Goal: Task Accomplishment & Management: Complete application form

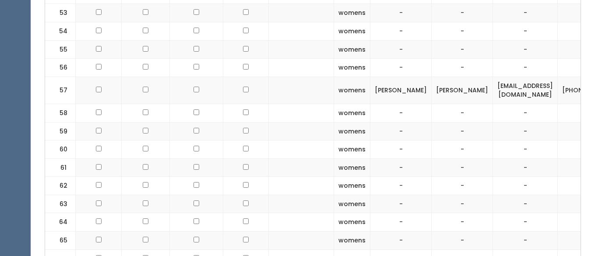
scroll to position [1583, 0]
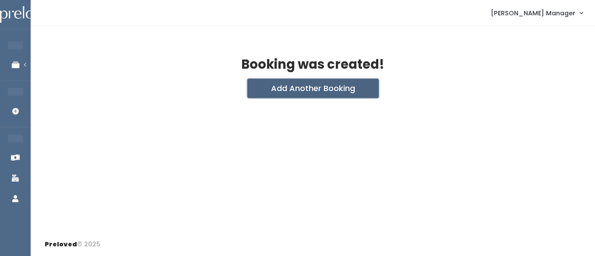
click at [298, 90] on button "Add Another Booking" at bounding box center [312, 88] width 131 height 19
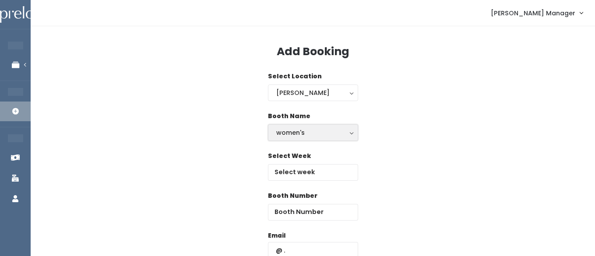
click at [291, 131] on div "women's" at bounding box center [313, 133] width 74 height 10
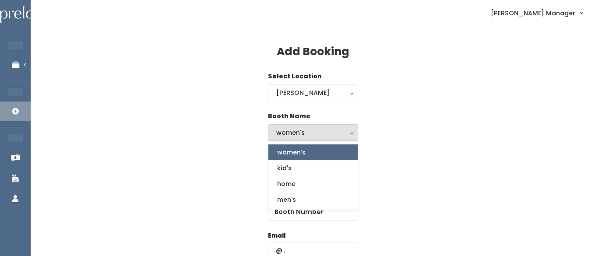
click at [446, 147] on div "Booth Name women's kid's home men's women's women's kid's home men's" at bounding box center [313, 132] width 536 height 40
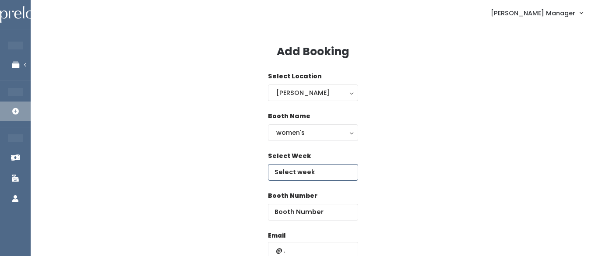
click at [323, 166] on input "text" at bounding box center [313, 172] width 90 height 17
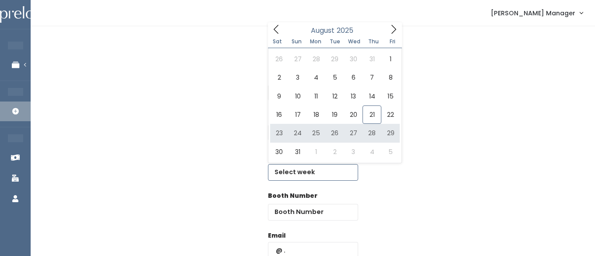
type input "August 23 to August 29"
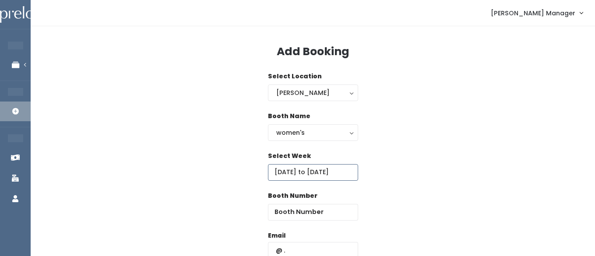
scroll to position [20, 0]
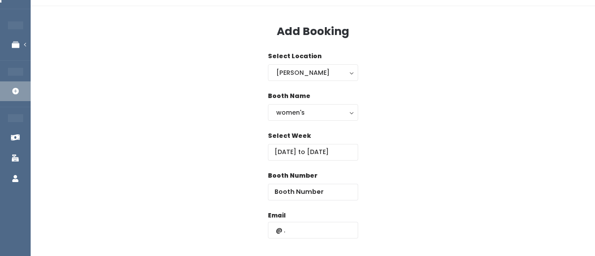
click at [332, 201] on div "Booth Number" at bounding box center [313, 191] width 90 height 40
click at [323, 190] on input "number" at bounding box center [313, 192] width 90 height 17
type input "63"
click at [305, 227] on input "text" at bounding box center [313, 230] width 90 height 17
type input "carrie.archuleta@yahoo.com"
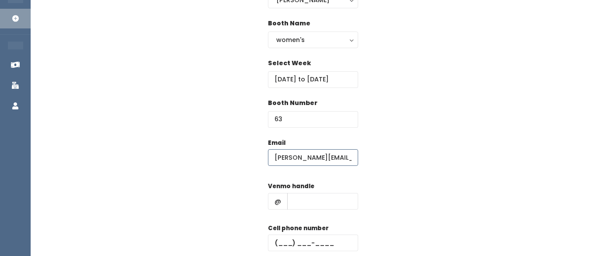
scroll to position [97, 0]
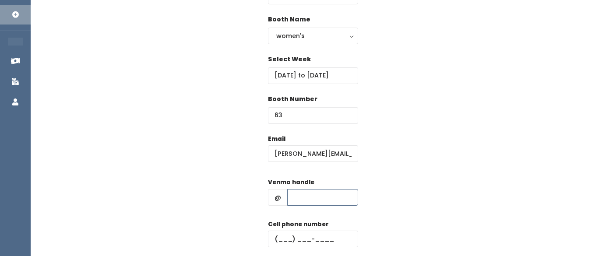
click at [299, 196] on input "text" at bounding box center [322, 197] width 71 height 17
type input "hhhh"
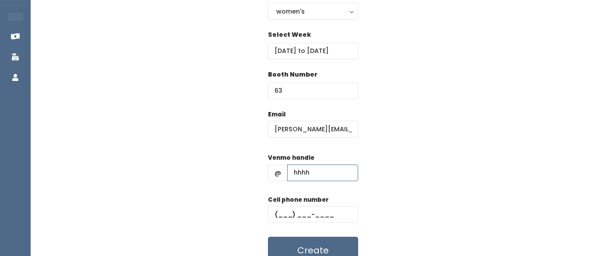
scroll to position [124, 0]
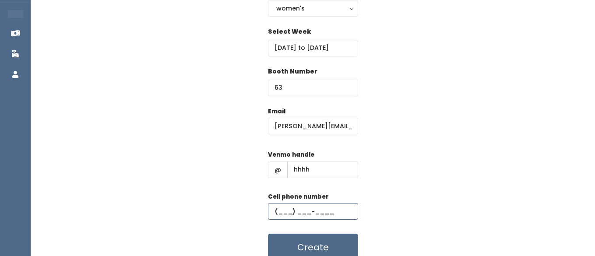
click at [306, 211] on input "text" at bounding box center [313, 211] width 90 height 17
type input "(555) 555-5555"
click at [294, 237] on button "Create" at bounding box center [313, 247] width 90 height 27
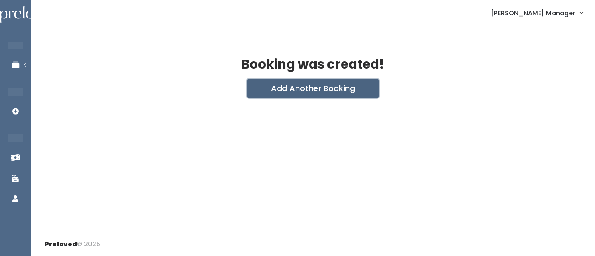
click at [339, 90] on button "Add Another Booking" at bounding box center [312, 88] width 131 height 19
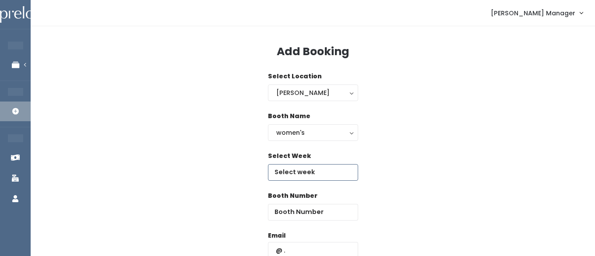
click at [298, 177] on input "text" at bounding box center [313, 172] width 90 height 17
click at [319, 169] on input "August 16 to August 22" at bounding box center [313, 172] width 90 height 17
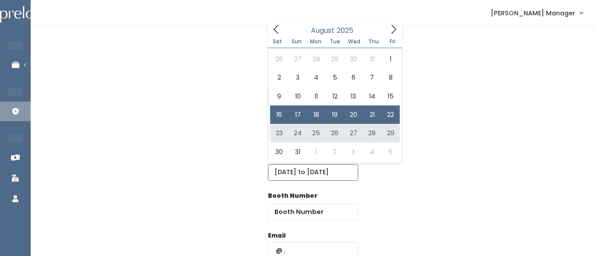
type input "August 23 to August 29"
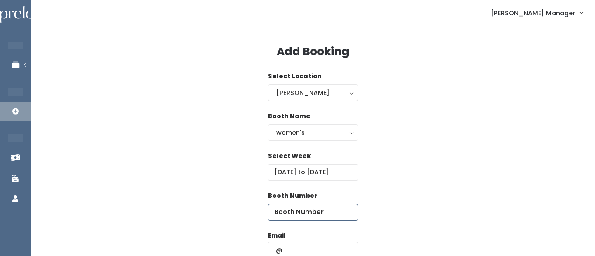
click at [330, 211] on input "number" at bounding box center [313, 212] width 90 height 17
type input "64"
click at [317, 249] on input "text" at bounding box center [313, 250] width 90 height 17
type input "carrie.archuleta@yahoo.com"
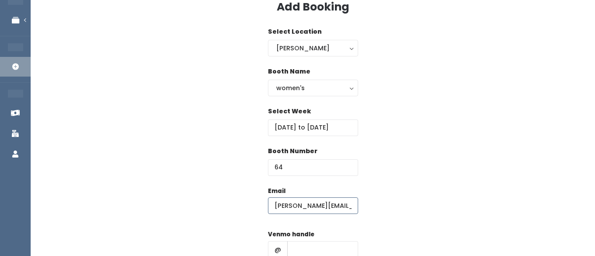
scroll to position [62, 0]
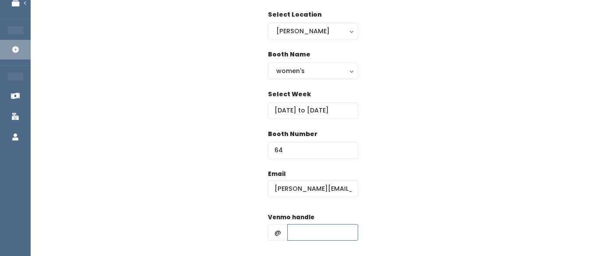
click at [314, 224] on input "text" at bounding box center [322, 232] width 71 height 17
type input "hhhh"
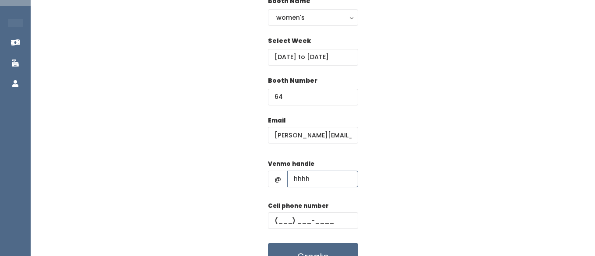
scroll to position [128, 0]
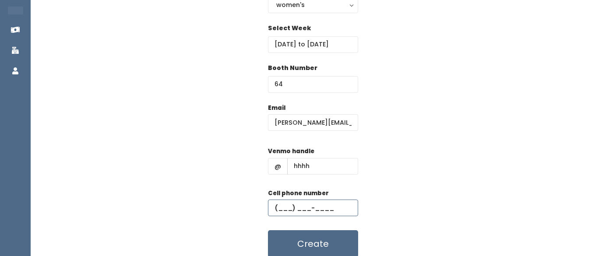
click at [300, 207] on input "text" at bounding box center [313, 208] width 90 height 17
type input "(555) 555-5555"
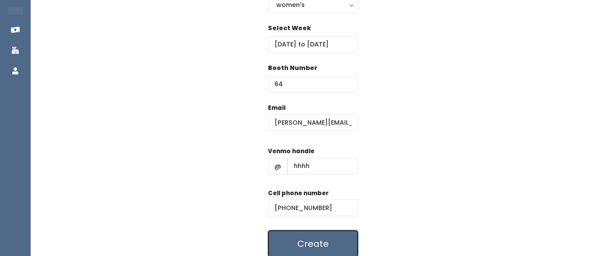
click at [304, 241] on button "Create" at bounding box center [313, 243] width 90 height 27
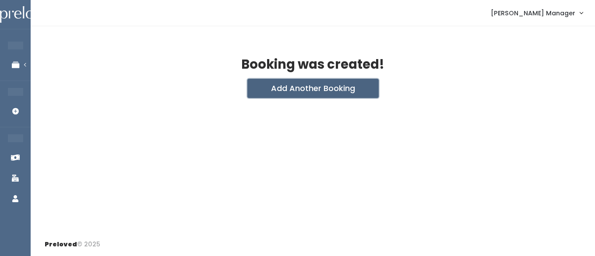
click at [306, 91] on button "Add Another Booking" at bounding box center [312, 88] width 131 height 19
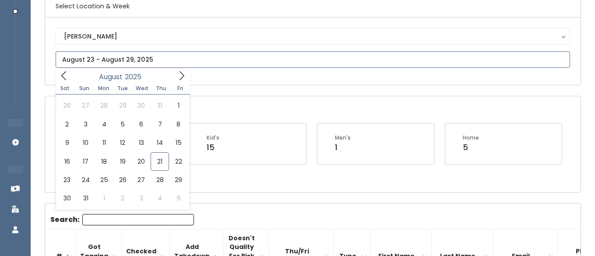
scroll to position [79, 0]
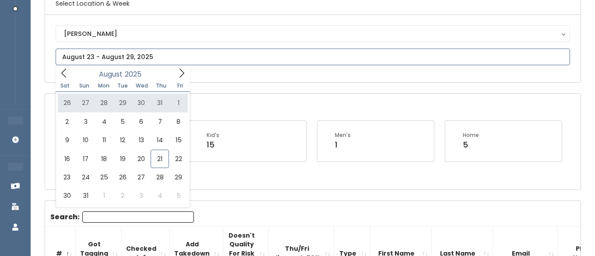
click at [183, 71] on icon at bounding box center [182, 73] width 10 height 10
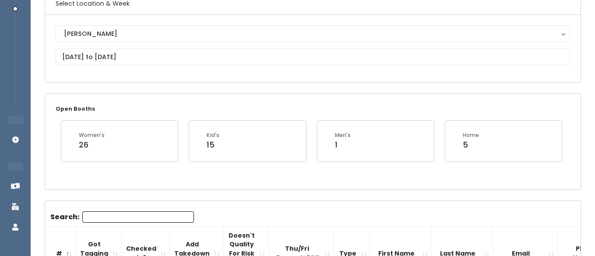
scroll to position [0, 0]
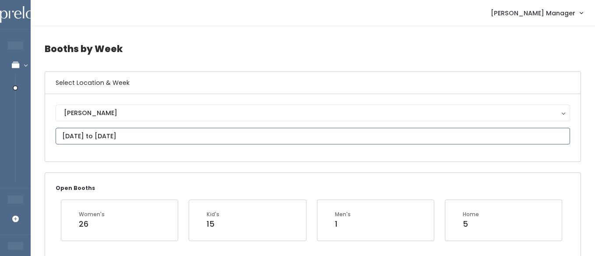
click at [161, 139] on input "September 6 to September 12" at bounding box center [313, 136] width 514 height 17
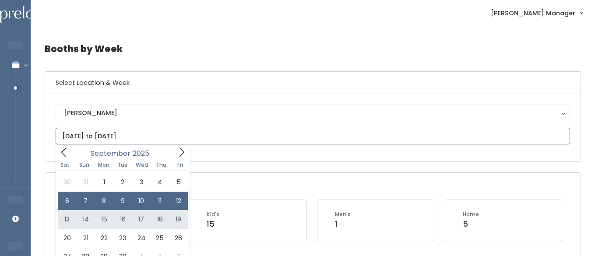
type input "September 13 to September 19"
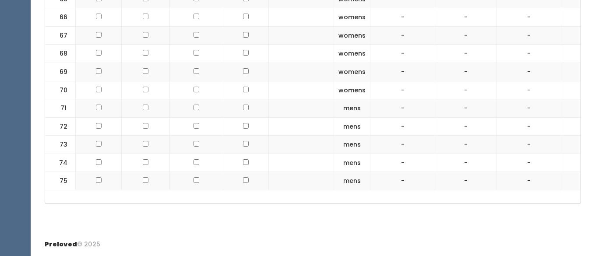
scroll to position [1552, 0]
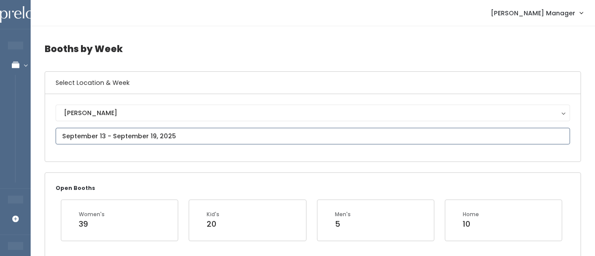
click at [151, 137] on input "text" at bounding box center [313, 136] width 514 height 17
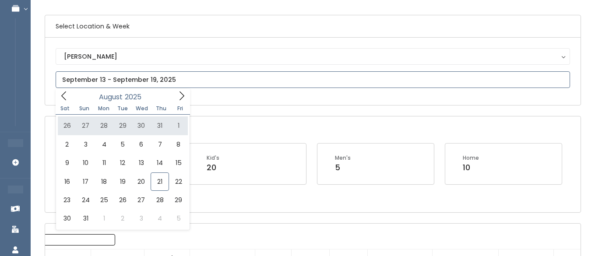
scroll to position [58, 0]
click at [176, 89] on span at bounding box center [181, 95] width 17 height 14
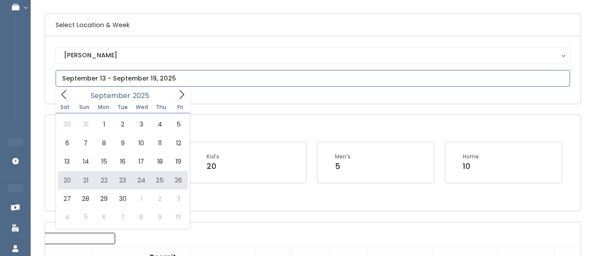
type input "September 20 to September 26"
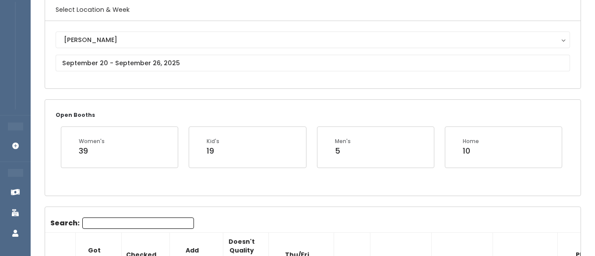
scroll to position [66, 0]
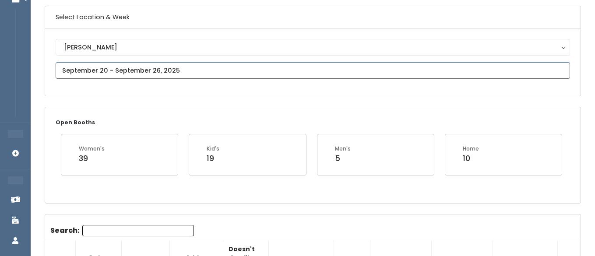
click at [126, 74] on input "text" at bounding box center [313, 70] width 514 height 17
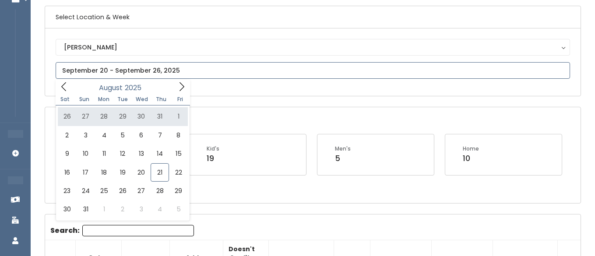
click at [184, 88] on icon at bounding box center [182, 87] width 10 height 10
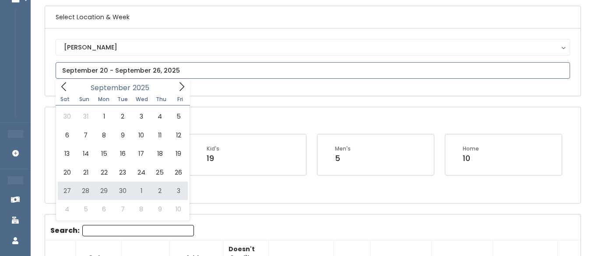
type input "September 27 to October 3"
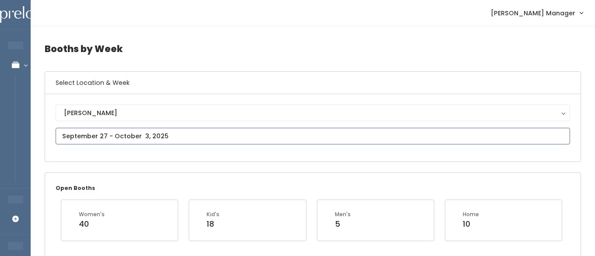
click at [123, 135] on input "text" at bounding box center [313, 136] width 514 height 17
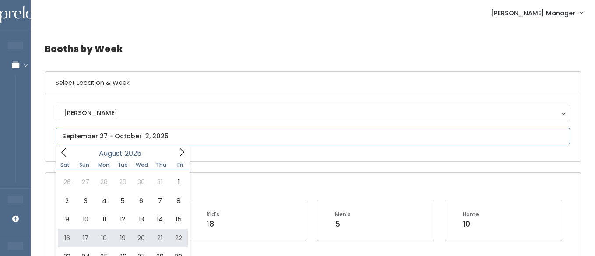
type input "August 16 to August 22"
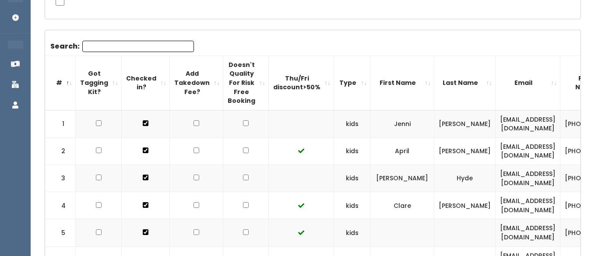
scroll to position [208, 0]
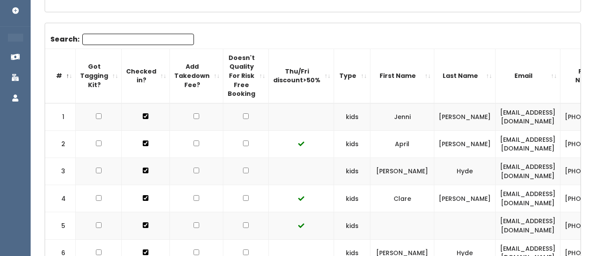
click at [243, 116] on input "checkbox" at bounding box center [246, 116] width 6 height 6
checkbox input "true"
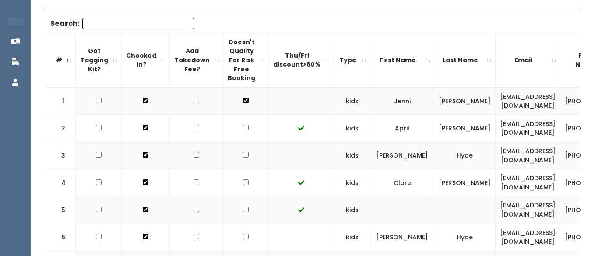
click at [243, 103] on input "checkbox" at bounding box center [246, 101] width 6 height 6
checkbox input "true"
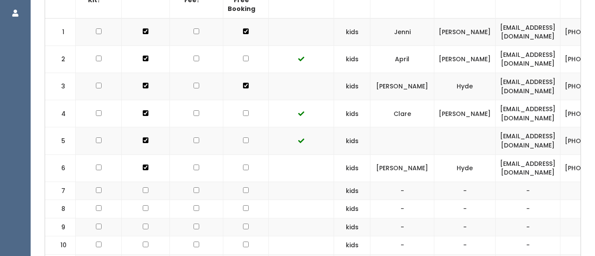
scroll to position [294, 0]
click at [243, 61] on input "checkbox" at bounding box center [246, 58] width 6 height 6
checkbox input "true"
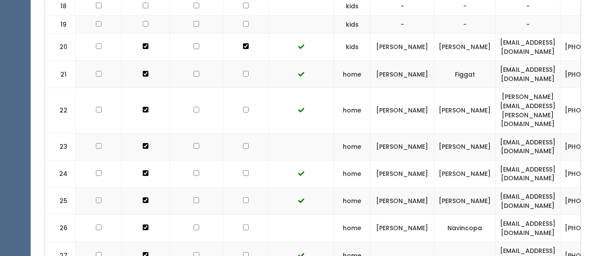
scroll to position [726, 0]
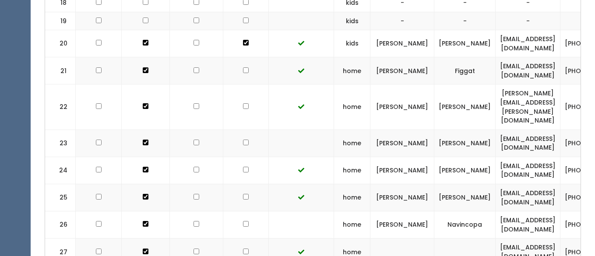
checkbox input "true"
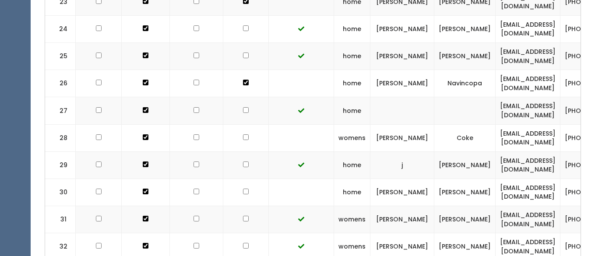
scroll to position [869, 0]
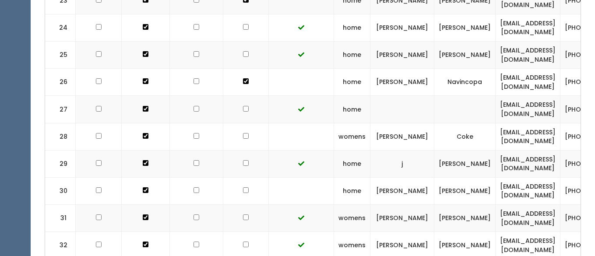
checkbox input "true"
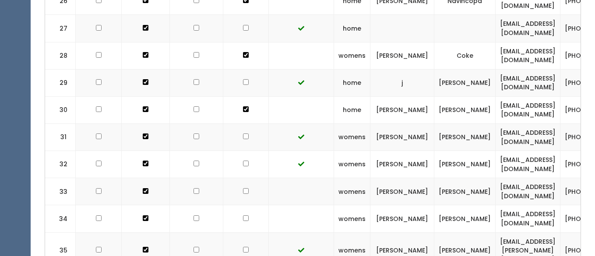
scroll to position [951, 0]
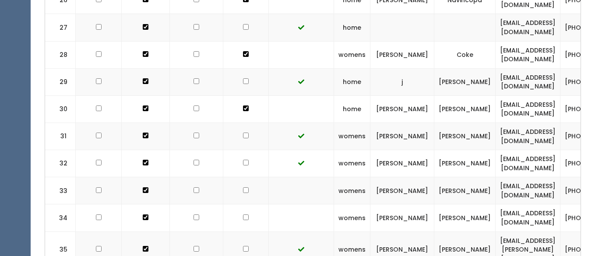
checkbox input "true"
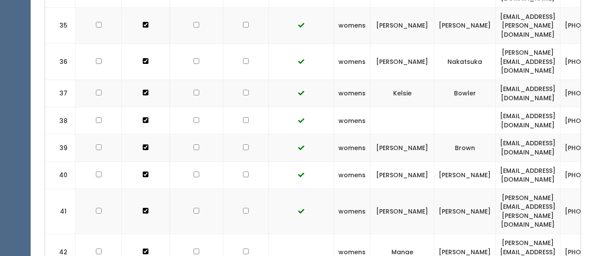
scroll to position [1179, 0]
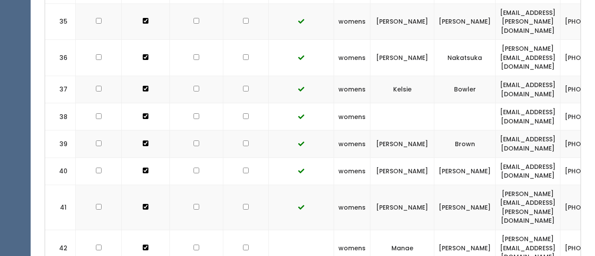
checkbox input "true"
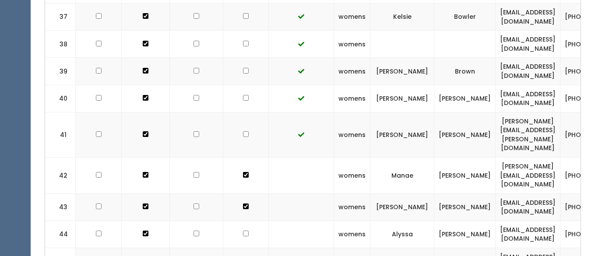
scroll to position [1265, 0]
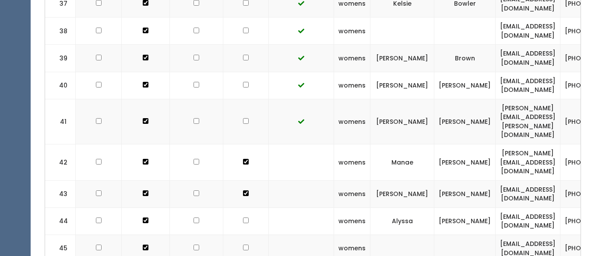
checkbox input "true"
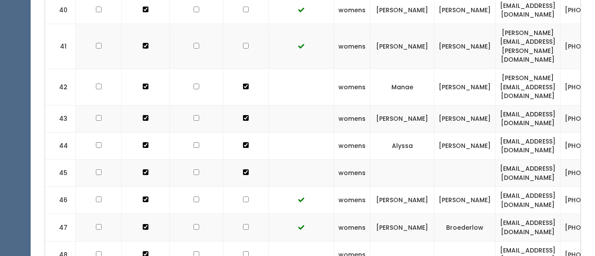
scroll to position [1350, 0]
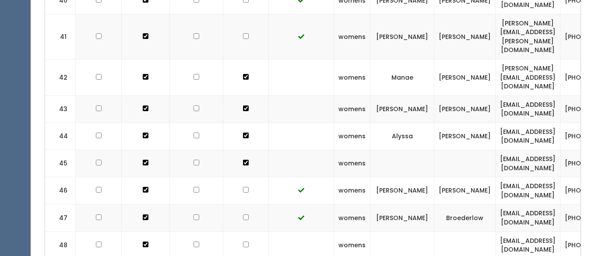
checkbox input "true"
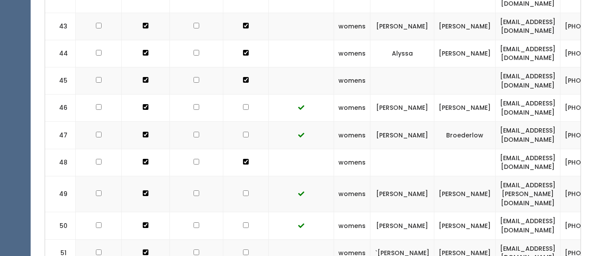
scroll to position [1442, 0]
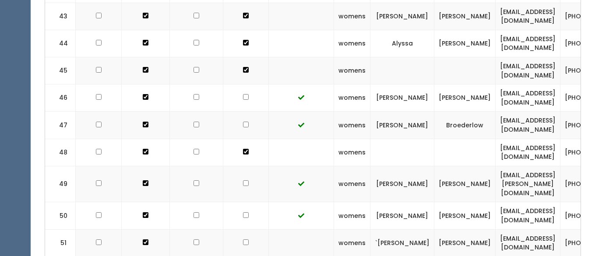
checkbox input "true"
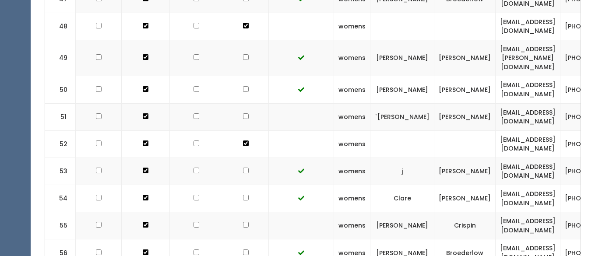
scroll to position [1600, 0]
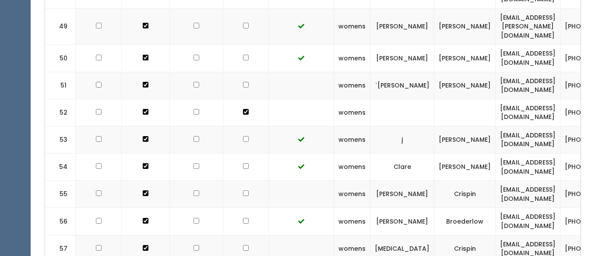
checkbox input "true"
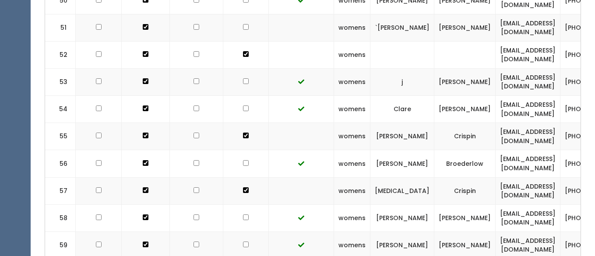
scroll to position [1680, 0]
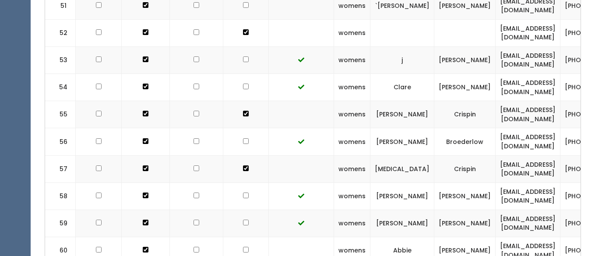
click at [239, 237] on td at bounding box center [246, 250] width 46 height 27
checkbox input "true"
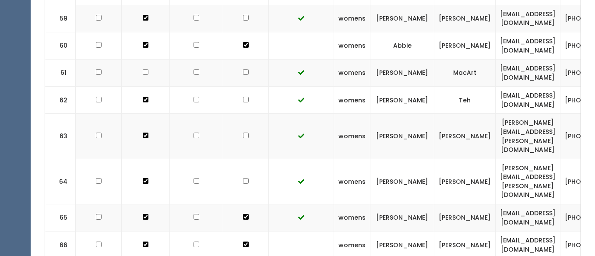
scroll to position [1888, 0]
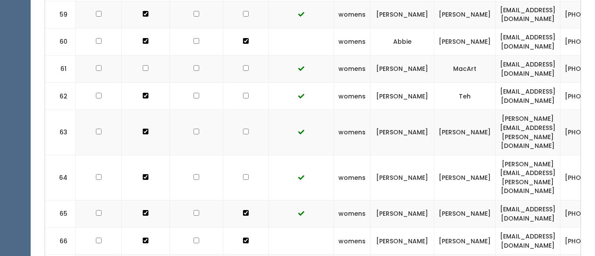
checkbox input "true"
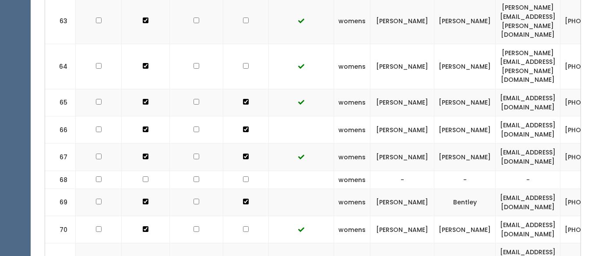
scroll to position [2001, 0]
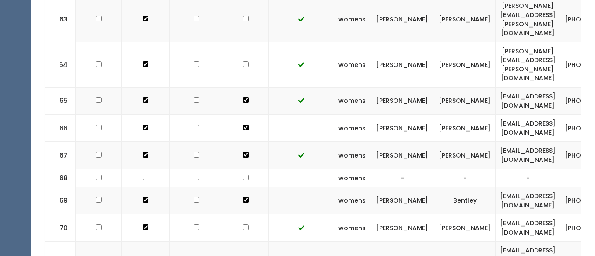
checkbox input "true"
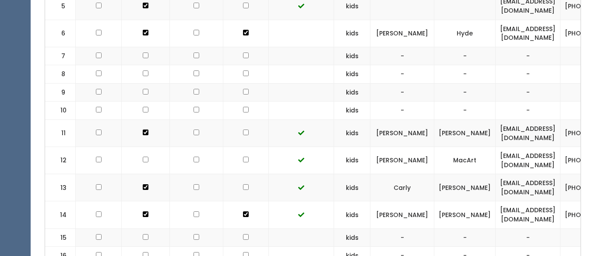
scroll to position [0, 0]
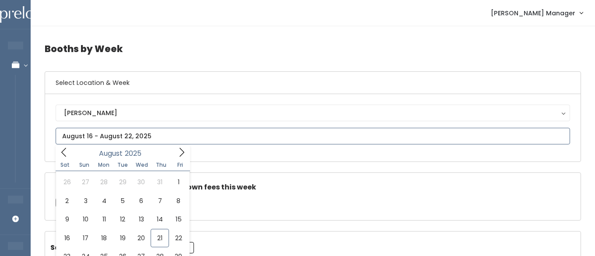
click at [97, 135] on input "text" at bounding box center [313, 136] width 514 height 17
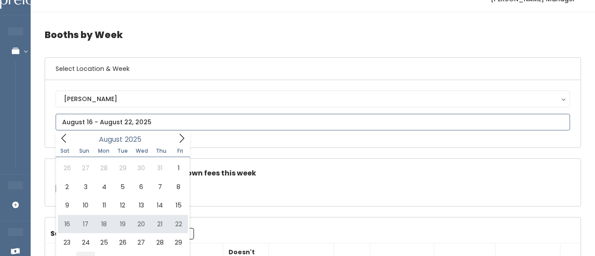
scroll to position [25, 0]
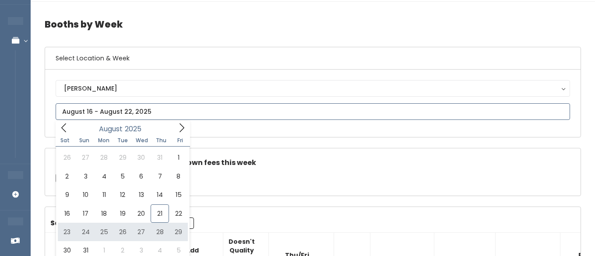
type input "[DATE] to [DATE]"
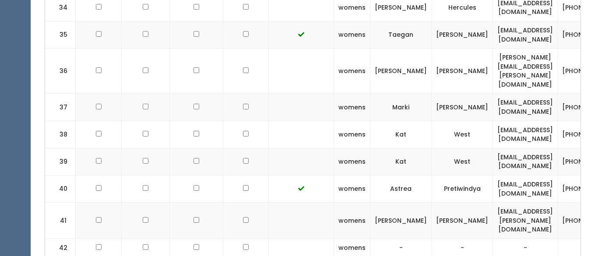
scroll to position [1175, 0]
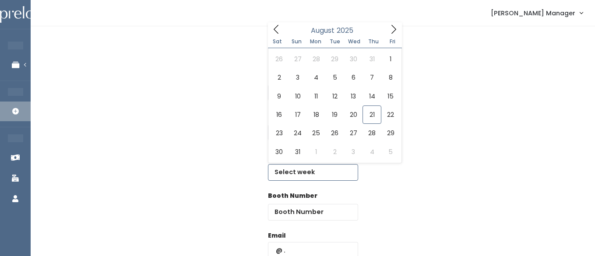
click at [310, 172] on input "text" at bounding box center [313, 172] width 90 height 17
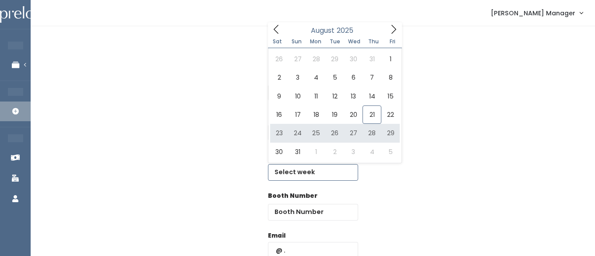
type input "August 23 to August 29"
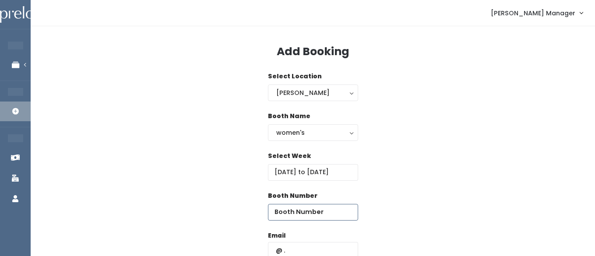
click at [325, 217] on input "number" at bounding box center [313, 212] width 90 height 17
type input "43"
click at [312, 249] on input "text" at bounding box center [313, 250] width 90 height 17
type input "o.dunkley00@gmail.com"
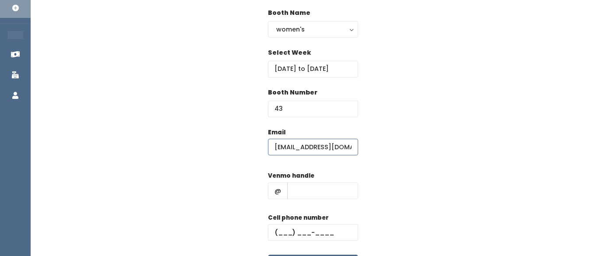
scroll to position [124, 0]
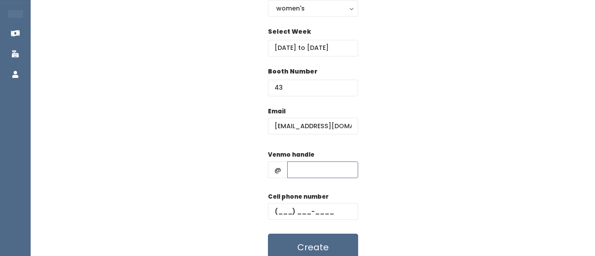
click at [307, 162] on input "text" at bounding box center [322, 169] width 71 height 17
type input "hhhh"
click at [301, 212] on input "text" at bounding box center [313, 211] width 90 height 17
type input "(555) 555-5555"
click at [307, 252] on button "Create" at bounding box center [313, 247] width 90 height 27
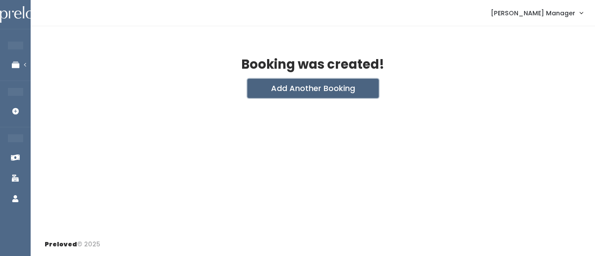
click at [309, 88] on button "Add Another Booking" at bounding box center [312, 88] width 131 height 19
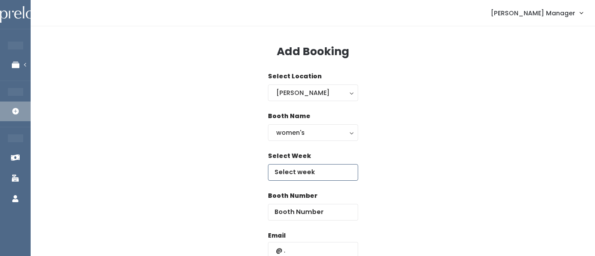
click at [303, 171] on input "text" at bounding box center [313, 172] width 90 height 17
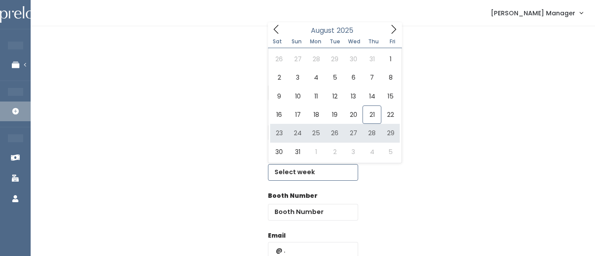
type input "[DATE] to [DATE]"
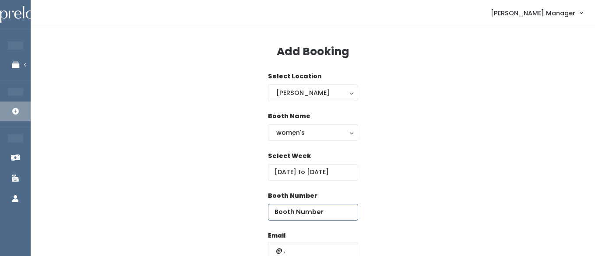
click at [326, 215] on input "number" at bounding box center [313, 212] width 90 height 17
type input "44"
click at [295, 247] on input "text" at bounding box center [313, 250] width 90 height 17
type input "[EMAIL_ADDRESS][DOMAIN_NAME]"
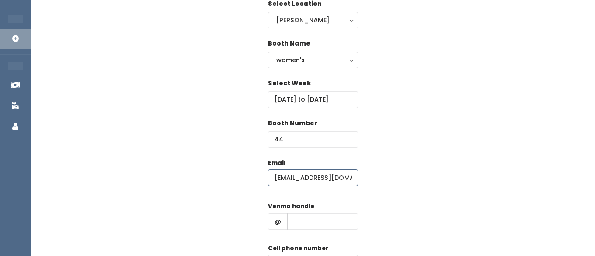
scroll to position [84, 0]
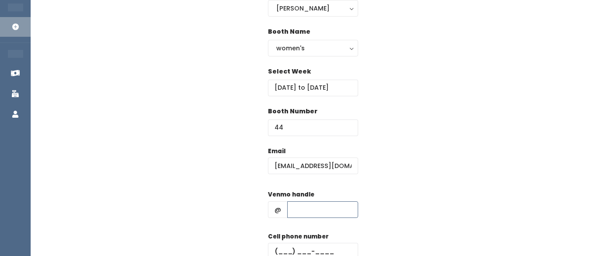
click at [314, 210] on input "text" at bounding box center [322, 209] width 71 height 17
type input "hhhh"
click at [305, 250] on input "text" at bounding box center [313, 251] width 90 height 17
type input "(555) 555-5555"
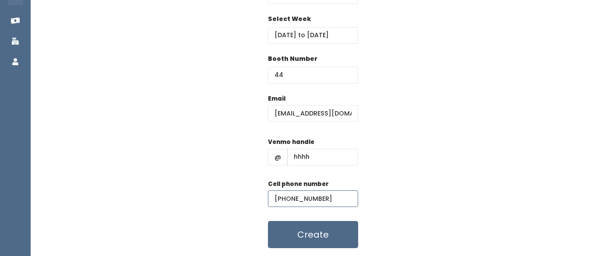
scroll to position [139, 0]
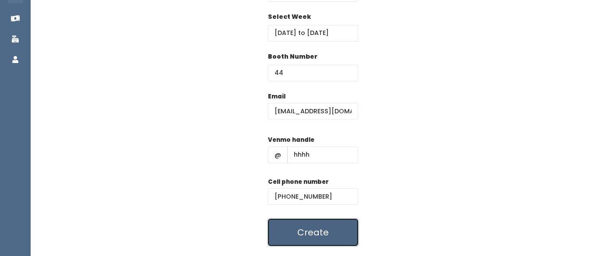
click at [316, 227] on button "Create" at bounding box center [313, 232] width 90 height 27
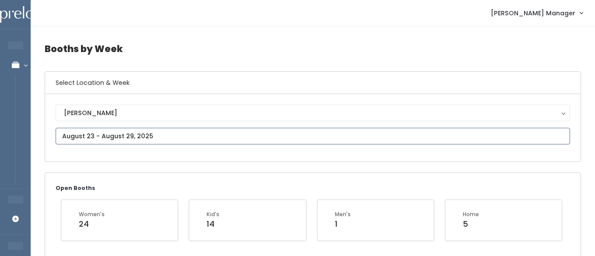
click at [107, 135] on input "text" at bounding box center [313, 136] width 514 height 17
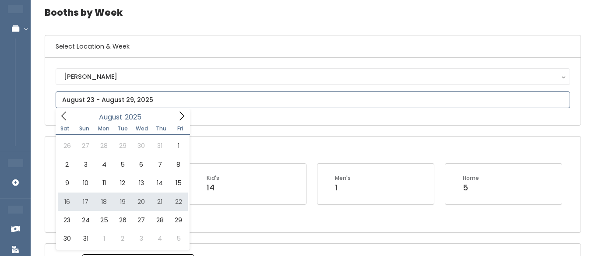
scroll to position [43, 0]
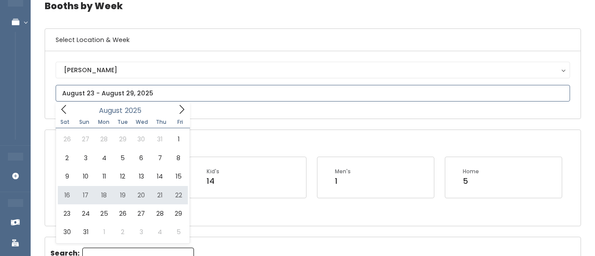
type input "August 16 to August 22"
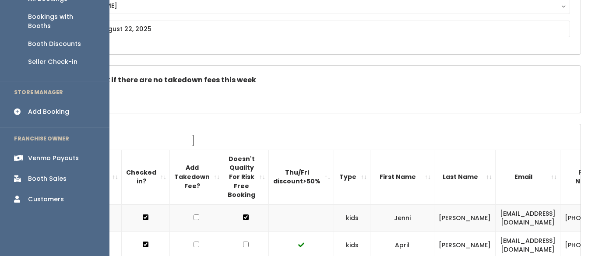
scroll to position [109, 0]
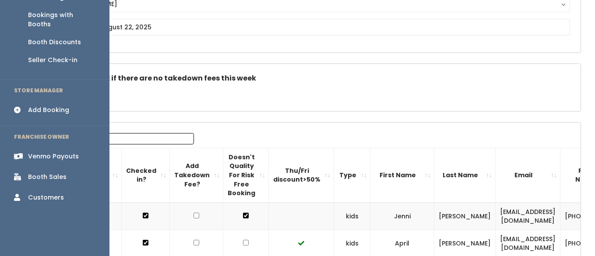
click at [46, 172] on div "Booth Sales" at bounding box center [47, 176] width 39 height 9
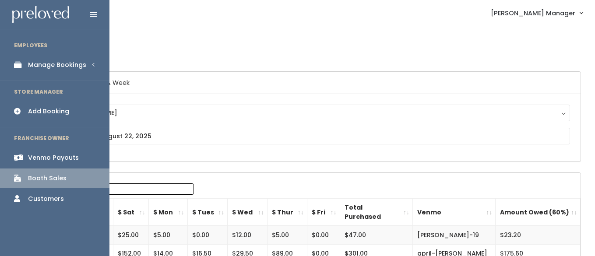
click at [46, 63] on div "Manage Bookings" at bounding box center [57, 64] width 58 height 9
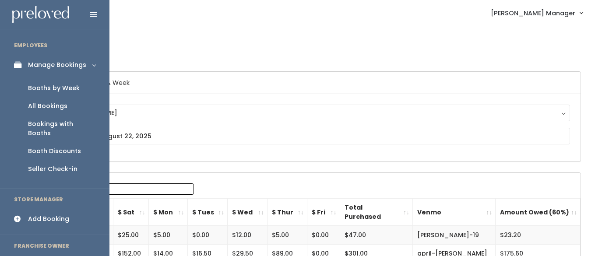
click at [50, 85] on div "Booths by Week" at bounding box center [54, 88] width 52 height 9
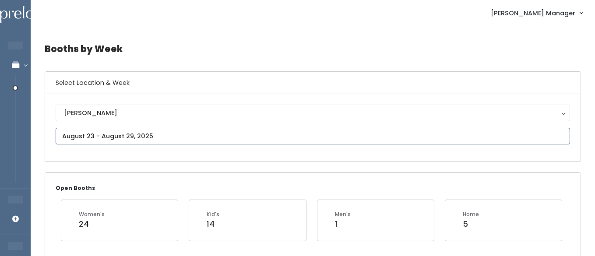
click at [110, 138] on input "text" at bounding box center [313, 136] width 514 height 17
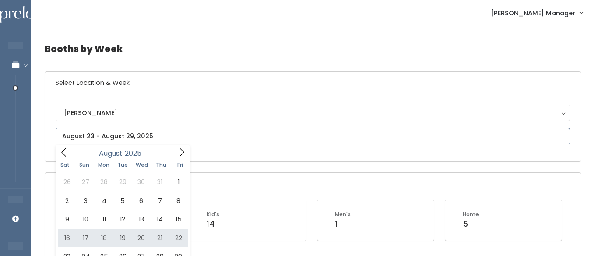
type input "[DATE] to [DATE]"
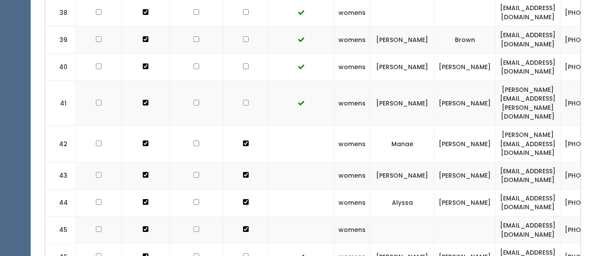
scroll to position [1283, 0]
drag, startPoint x: 545, startPoint y: 196, endPoint x: 459, endPoint y: 193, distance: 86.2
click at [495, 244] on td "libertywilcox03@gmail.com" at bounding box center [527, 257] width 65 height 27
copy td "libertywilcox03@gmail.com"
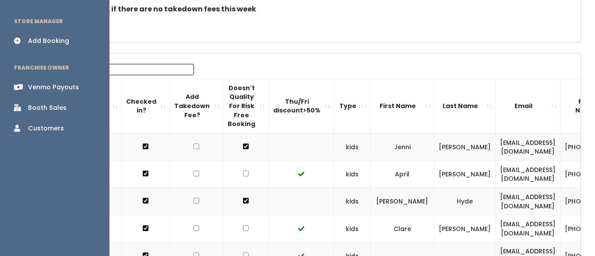
scroll to position [189, 0]
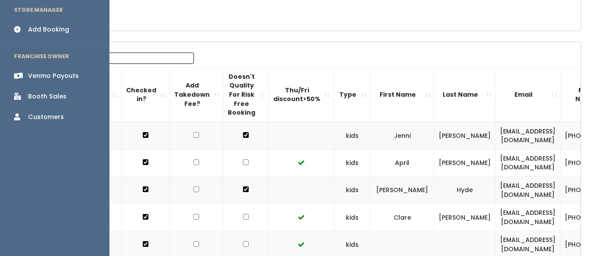
click at [46, 92] on div "Booth Sales" at bounding box center [47, 96] width 39 height 9
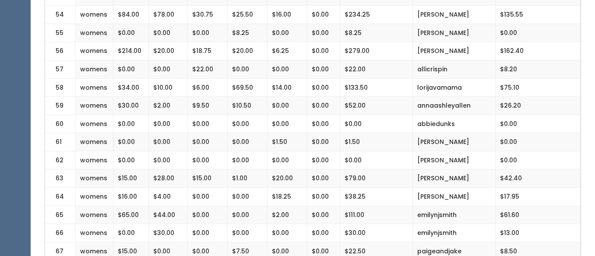
scroll to position [1199, 0]
